Goal: Book appointment/travel/reservation

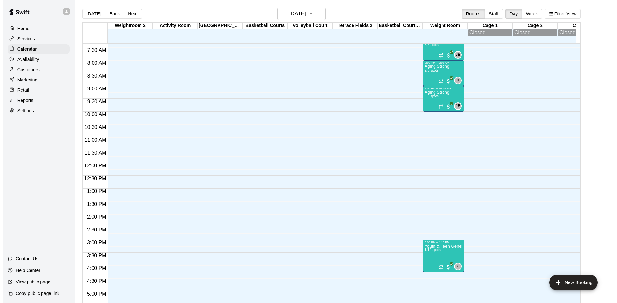
scroll to position [153, 0]
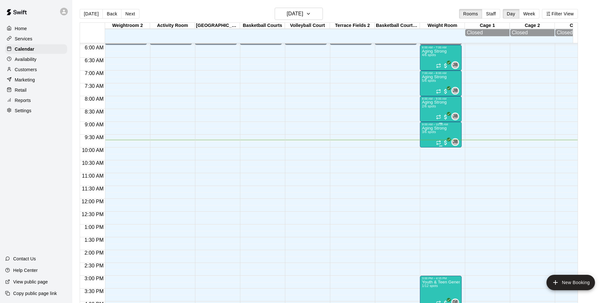
click at [436, 133] on div "Aging Strong 3/6 spots" at bounding box center [434, 277] width 25 height 303
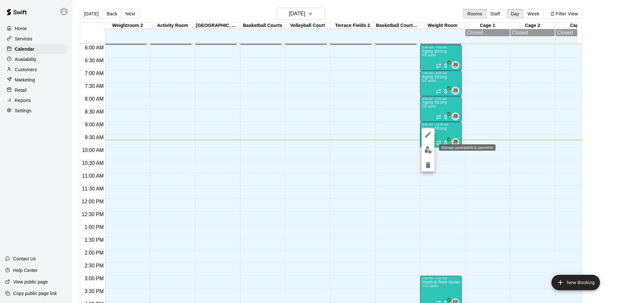
click at [427, 150] on img "edit" at bounding box center [427, 149] width 7 height 7
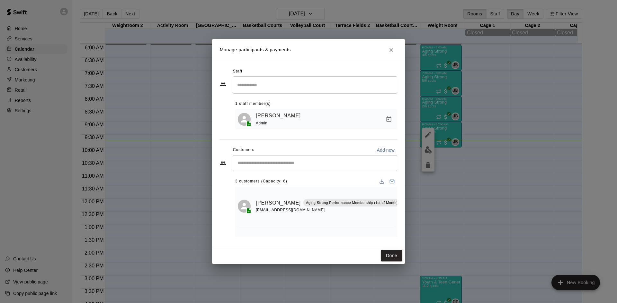
scroll to position [0, 0]
click at [298, 165] on input "Start typing to search customers..." at bounding box center [314, 163] width 159 height 6
type input "******"
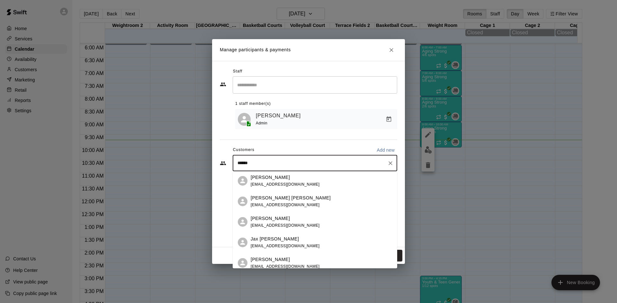
scroll to position [88, 0]
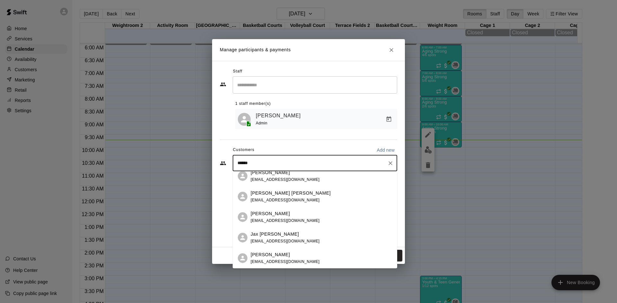
click at [297, 219] on span "[EMAIL_ADDRESS][DOMAIN_NAME]" at bounding box center [285, 221] width 69 height 4
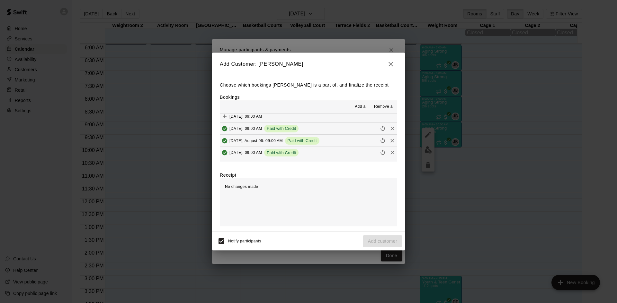
scroll to position [321, 0]
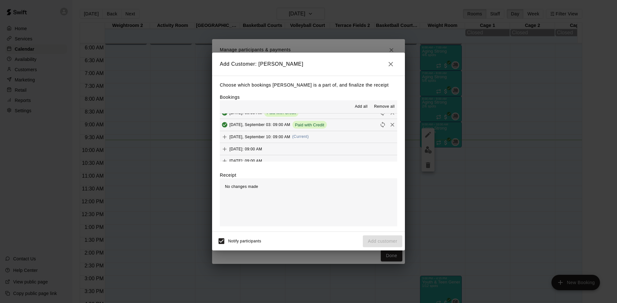
click at [309, 135] on span "(Current)" at bounding box center [300, 137] width 17 height 4
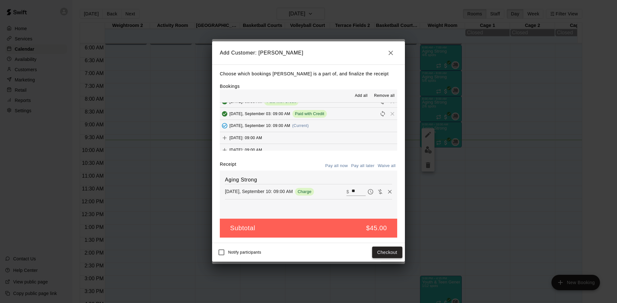
click at [377, 252] on button "Checkout" at bounding box center [387, 253] width 30 height 12
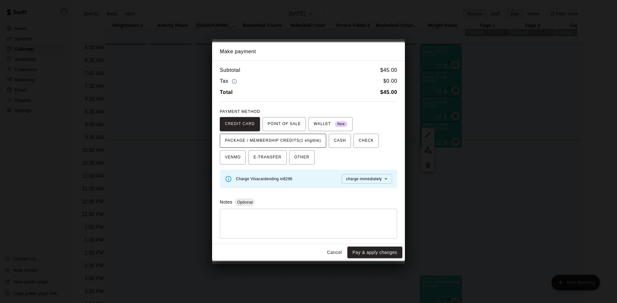
click at [310, 142] on span "PACKAGE / MEMBERSHIP CREDITS (1 eligible)" at bounding box center [273, 141] width 96 height 10
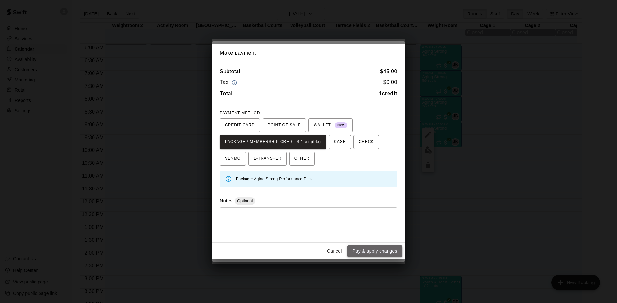
click at [363, 254] on button "Pay & apply changes" at bounding box center [374, 252] width 55 height 12
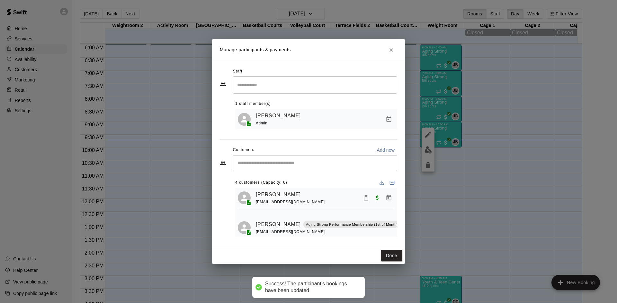
click at [304, 164] on input "Start typing to search customers..." at bounding box center [314, 163] width 159 height 6
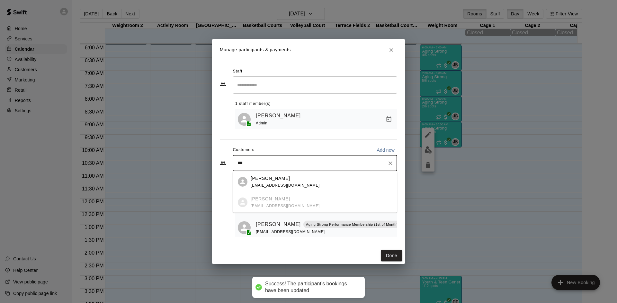
type input "****"
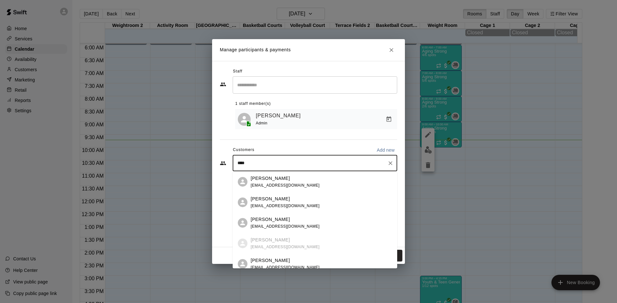
click at [307, 204] on span "[EMAIL_ADDRESS][DOMAIN_NAME]" at bounding box center [285, 206] width 69 height 4
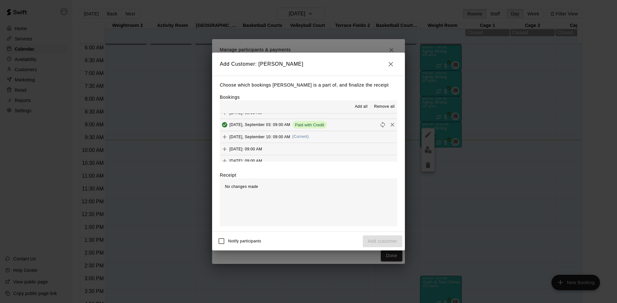
drag, startPoint x: 308, startPoint y: 135, endPoint x: 286, endPoint y: 180, distance: 50.3
click at [308, 136] on span "(Current)" at bounding box center [300, 137] width 17 height 4
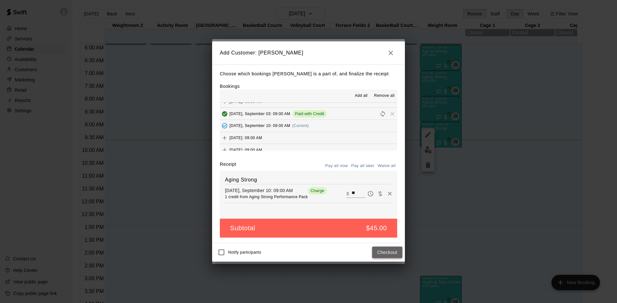
click at [388, 254] on button "Checkout" at bounding box center [387, 253] width 30 height 12
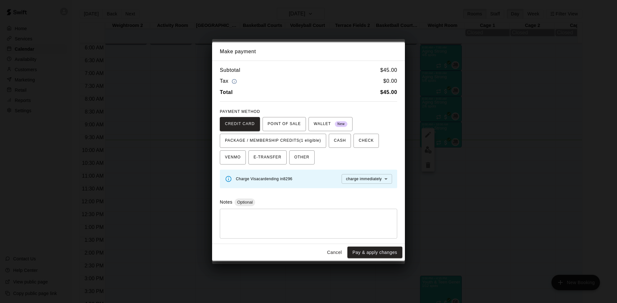
drag, startPoint x: 311, startPoint y: 143, endPoint x: 317, endPoint y: 159, distance: 17.4
click at [311, 143] on span "PACKAGE / MEMBERSHIP CREDITS (1 eligible)" at bounding box center [273, 141] width 96 height 10
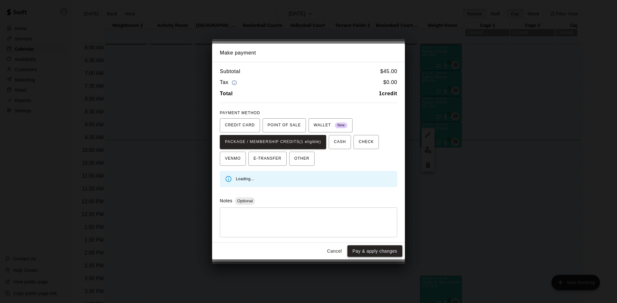
click at [362, 251] on button "Pay & apply changes" at bounding box center [374, 252] width 55 height 12
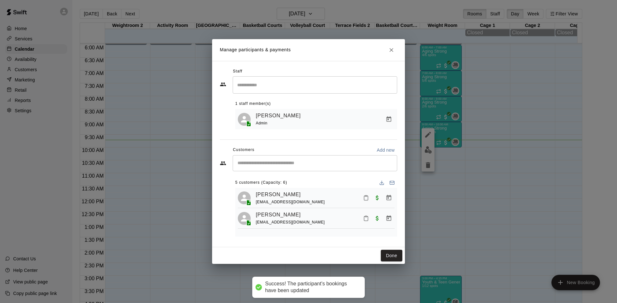
click at [297, 167] on div "​" at bounding box center [315, 163] width 164 height 16
type input "*****"
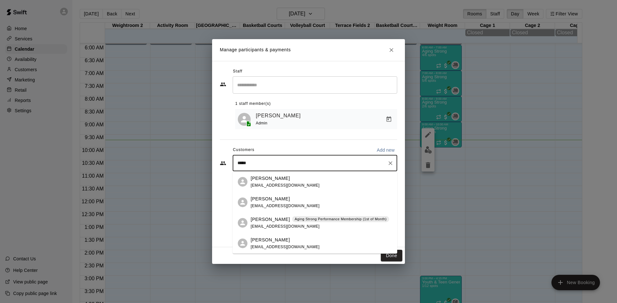
click at [306, 221] on p "Aging Strong Performance Membership (1st of Month)" at bounding box center [341, 219] width 92 height 5
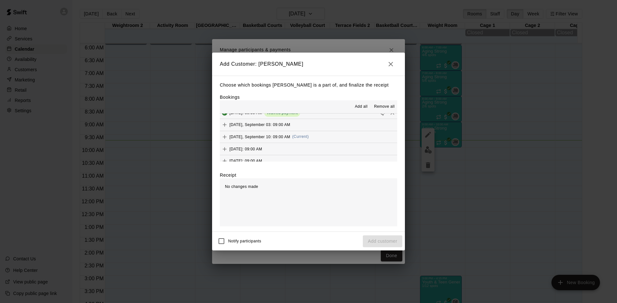
click at [309, 140] on div "[DATE], September 10: 09:00 AM (Current)" at bounding box center [264, 137] width 89 height 10
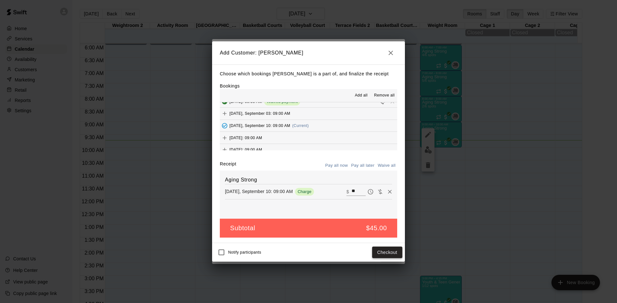
click at [390, 250] on button "Checkout" at bounding box center [387, 253] width 30 height 12
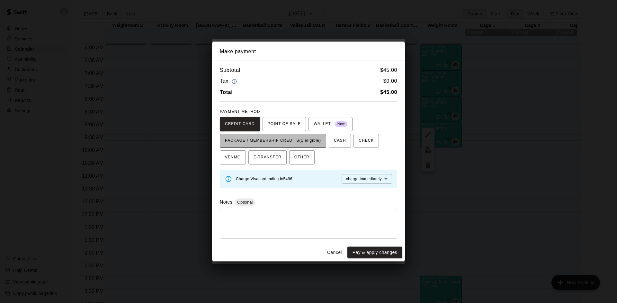
click at [312, 136] on span "PACKAGE / MEMBERSHIP CREDITS (1 eligible)" at bounding box center [273, 141] width 96 height 10
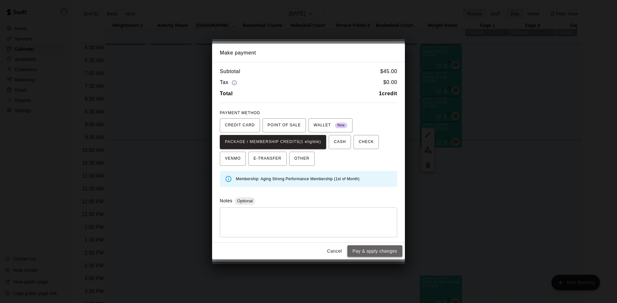
click at [362, 248] on button "Pay & apply changes" at bounding box center [374, 252] width 55 height 12
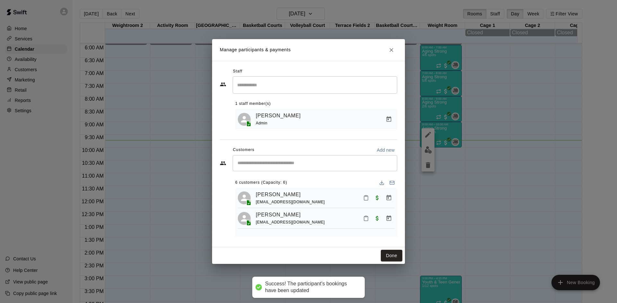
click at [318, 166] on input "Start typing to search customers..." at bounding box center [314, 163] width 159 height 6
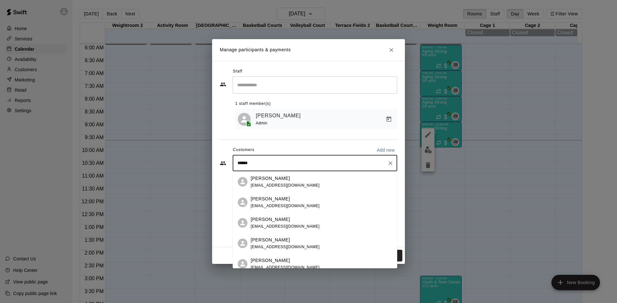
type input "*******"
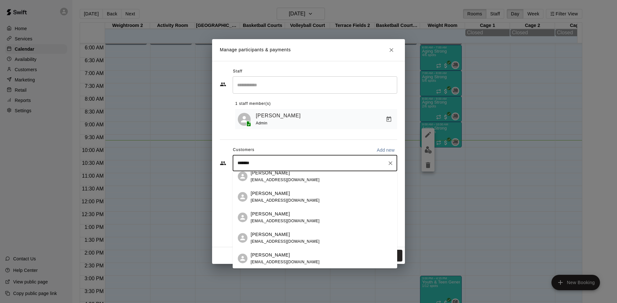
scroll to position [0, 0]
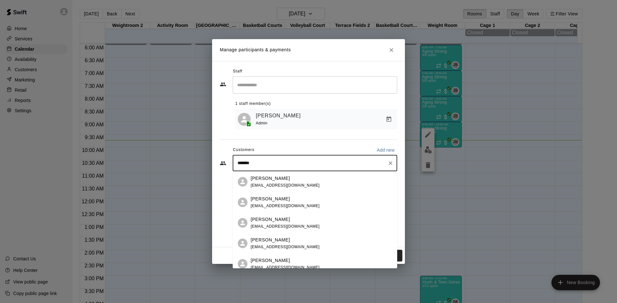
click at [306, 241] on div "[PERSON_NAME] [EMAIL_ADDRESS][DOMAIN_NAME]" at bounding box center [321, 244] width 141 height 14
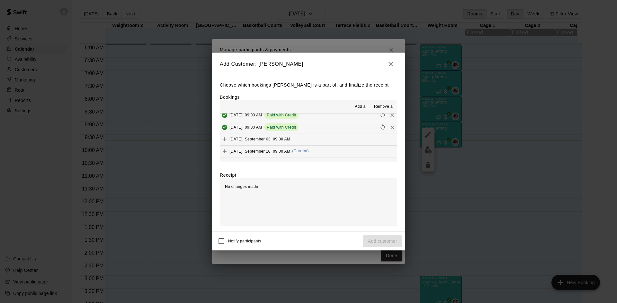
scroll to position [321, 0]
click at [324, 138] on button "[DATE], September 10: 09:00 AM (Current)" at bounding box center [308, 137] width 177 height 12
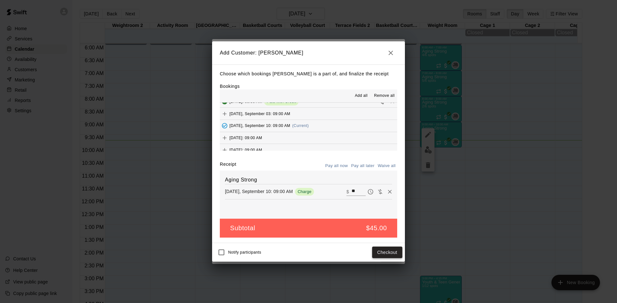
click at [383, 251] on button "Checkout" at bounding box center [387, 253] width 30 height 12
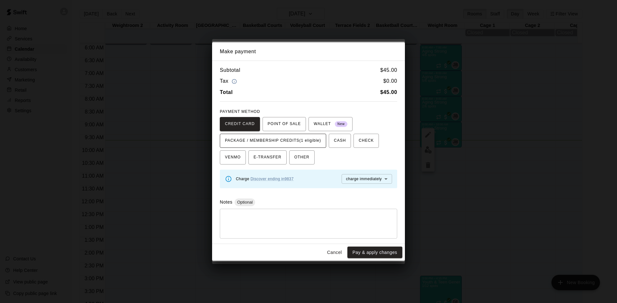
click at [316, 141] on span "PACKAGE / MEMBERSHIP CREDITS (1 eligible)" at bounding box center [273, 141] width 96 height 10
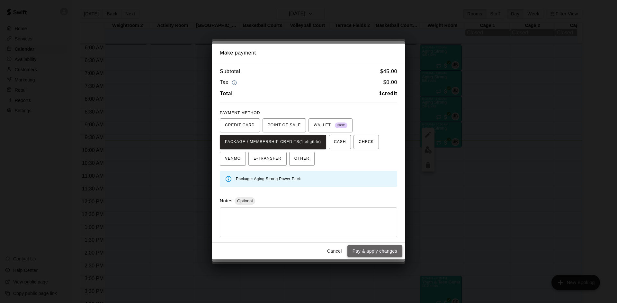
click at [361, 248] on button "Pay & apply changes" at bounding box center [374, 252] width 55 height 12
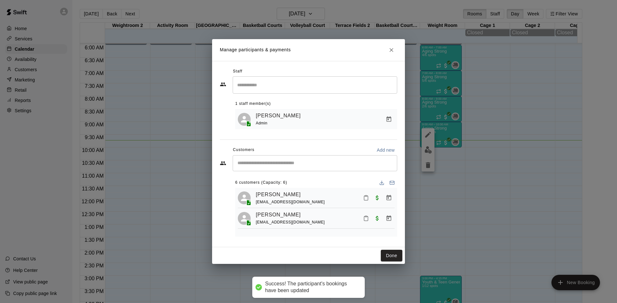
scroll to position [0, 0]
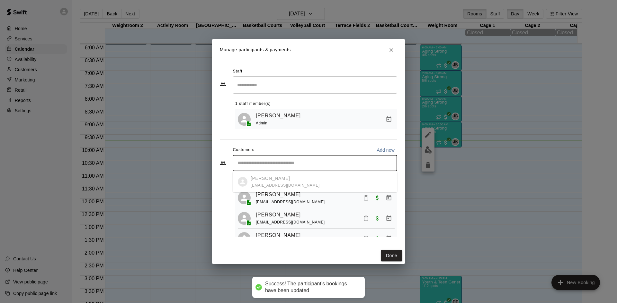
click at [313, 165] on input "Start typing to search customers..." at bounding box center [314, 163] width 159 height 6
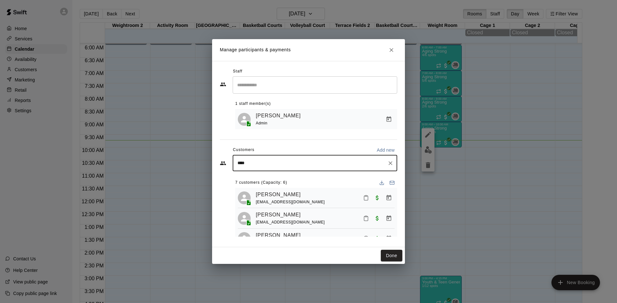
type input "***"
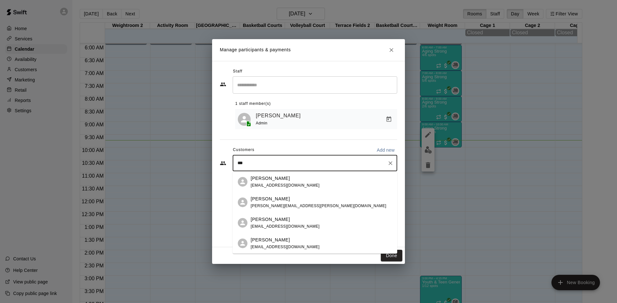
click at [312, 183] on div "[PERSON_NAME] [EMAIL_ADDRESS][DOMAIN_NAME]" at bounding box center [321, 182] width 141 height 14
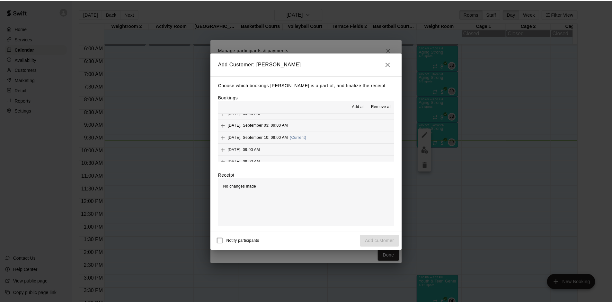
scroll to position [321, 0]
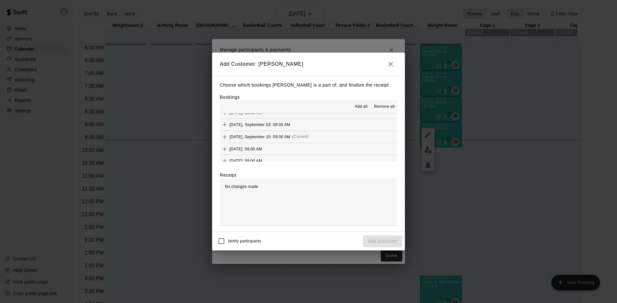
click at [309, 137] on span "(Current)" at bounding box center [300, 137] width 17 height 4
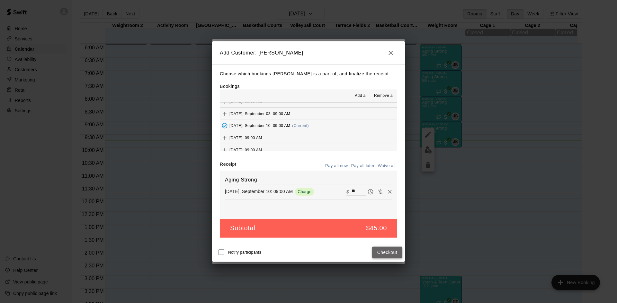
click at [382, 253] on button "Checkout" at bounding box center [387, 253] width 30 height 12
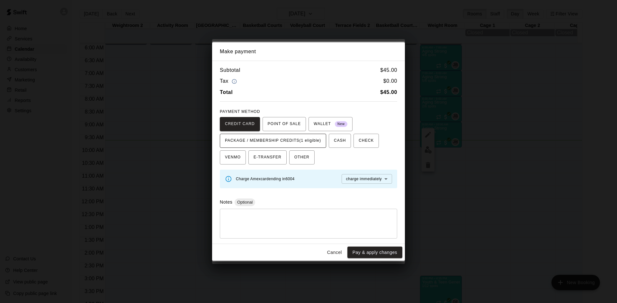
click at [321, 142] on span "PACKAGE / MEMBERSHIP CREDITS (1 eligible)" at bounding box center [273, 141] width 96 height 10
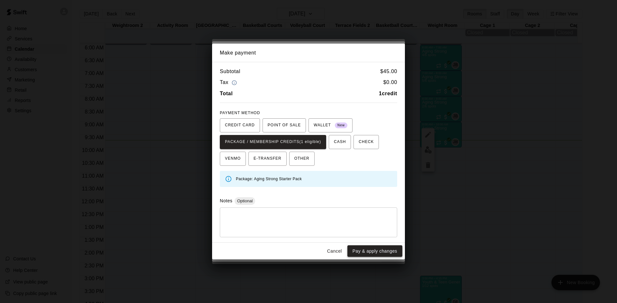
click at [367, 248] on button "Pay & apply changes" at bounding box center [374, 252] width 55 height 12
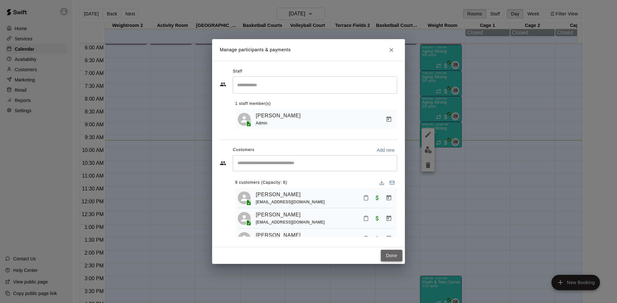
click at [391, 255] on button "Done" at bounding box center [392, 256] width 22 height 12
